Goal: Find specific page/section

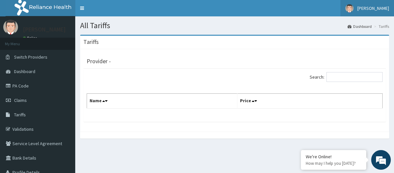
click at [378, 7] on span "[PERSON_NAME]" at bounding box center [373, 8] width 32 height 6
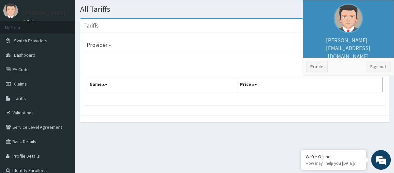
scroll to position [5, 0]
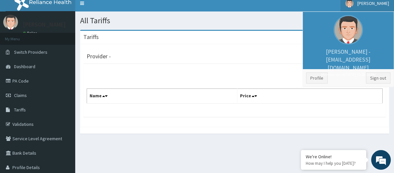
click at [273, 22] on h1 "All Tariffs" at bounding box center [234, 20] width 309 height 9
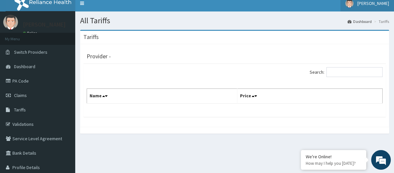
click at [386, 3] on span "[PERSON_NAME]" at bounding box center [373, 3] width 32 height 6
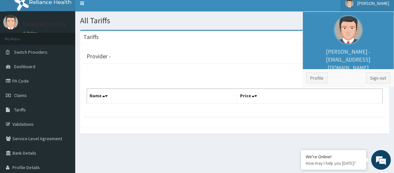
click at [220, 20] on h1 "All Tariffs" at bounding box center [234, 20] width 309 height 9
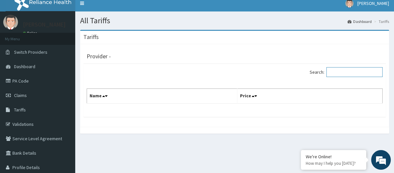
click at [343, 72] on input "Search:" at bounding box center [354, 72] width 56 height 10
click at [37, 107] on link "Tariffs" at bounding box center [37, 109] width 75 height 14
